Goal: Task Accomplishment & Management: Manage account settings

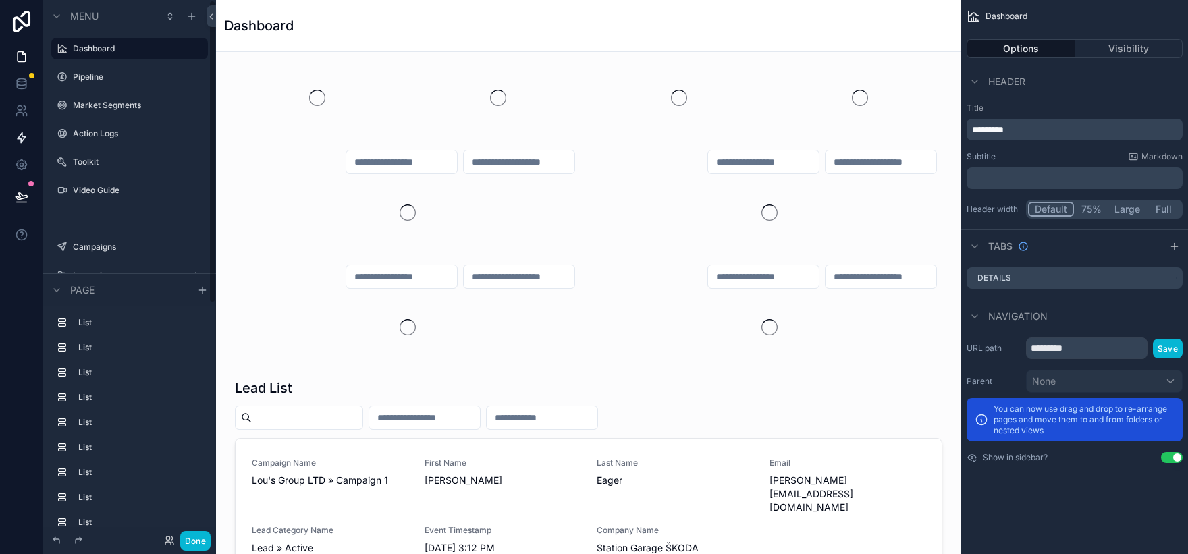
click at [29, 101] on link at bounding box center [21, 110] width 43 height 27
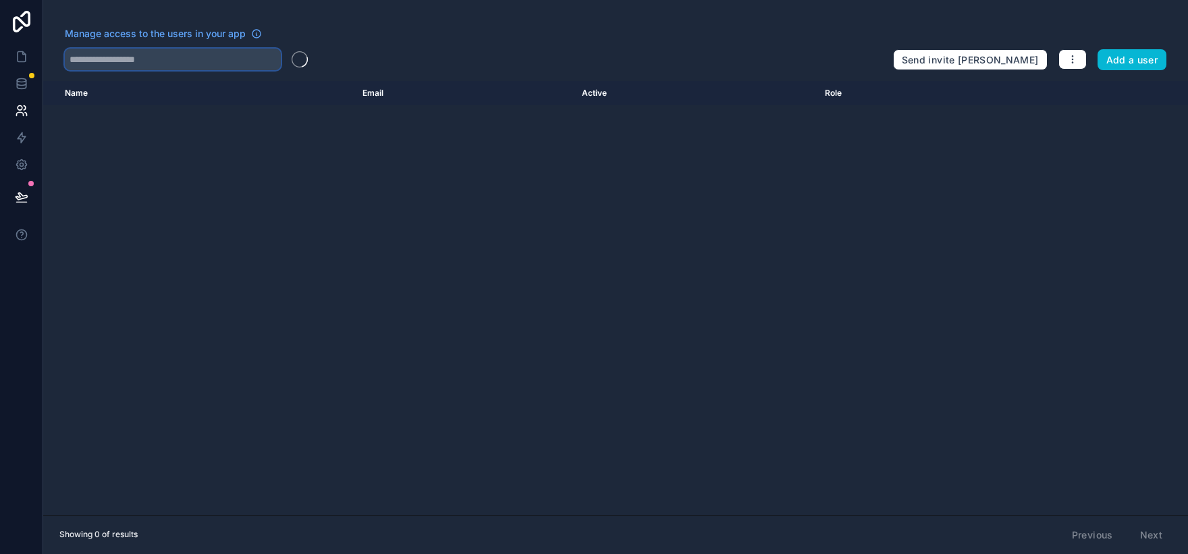
click at [127, 59] on input "text" at bounding box center [173, 60] width 216 height 22
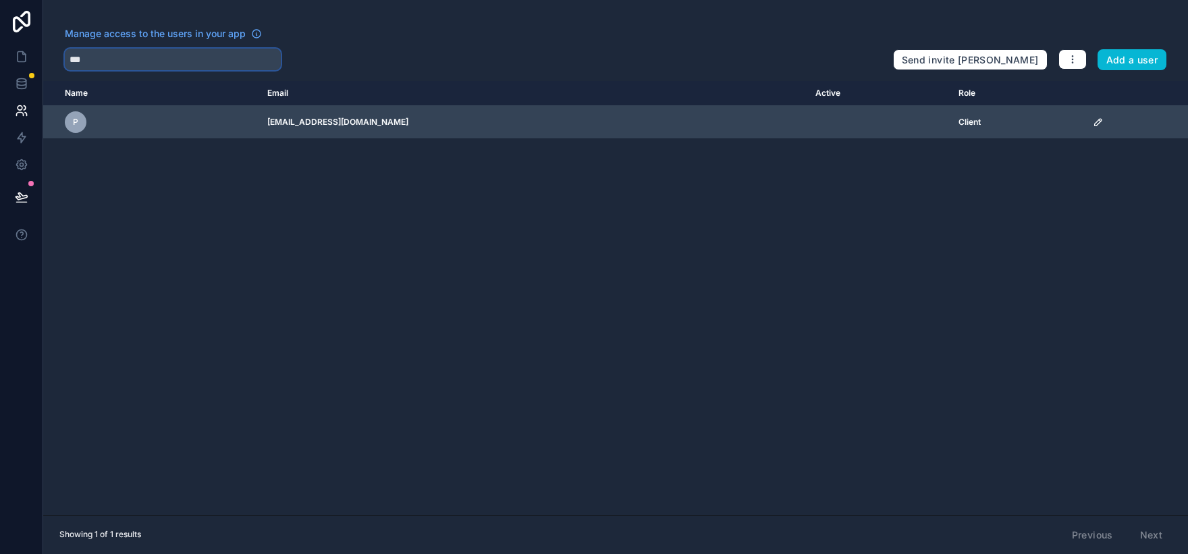
type input "***"
click at [928, 119] on td "scrollable content" at bounding box center [878, 122] width 143 height 33
click at [1092, 117] on icon "scrollable content" at bounding box center [1097, 122] width 11 height 11
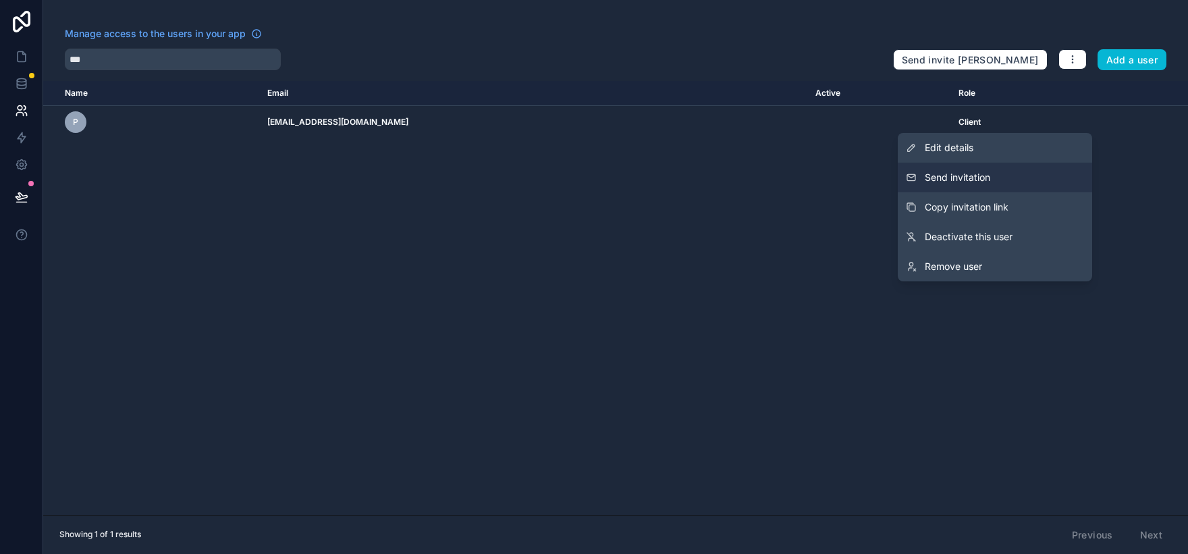
click at [1015, 175] on button "Send invitation" at bounding box center [994, 178] width 194 height 30
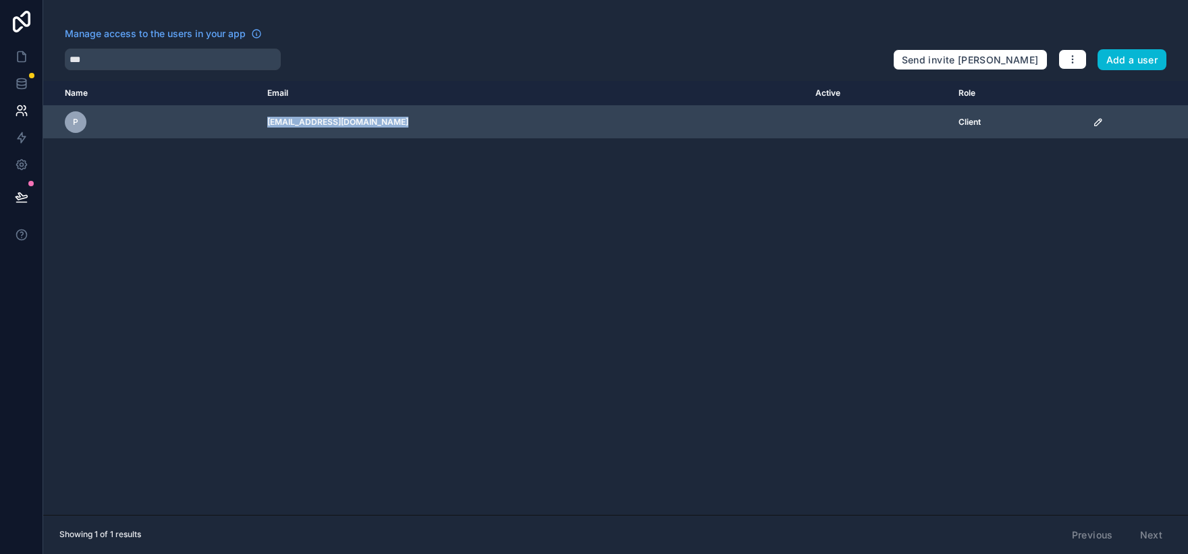
copy td "[EMAIL_ADDRESS][DOMAIN_NAME]"
drag, startPoint x: 423, startPoint y: 125, endPoint x: 274, endPoint y: 127, distance: 149.1
click at [274, 127] on td "[EMAIL_ADDRESS][DOMAIN_NAME]" at bounding box center [532, 122] width 547 height 33
